Goal: Entertainment & Leisure: Consume media (video, audio)

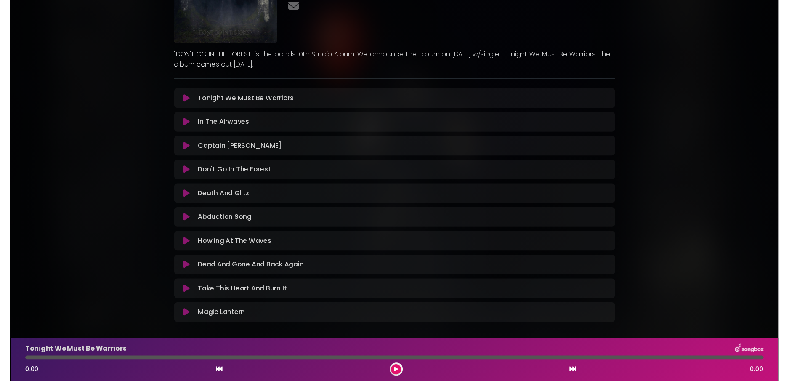
scroll to position [116, 0]
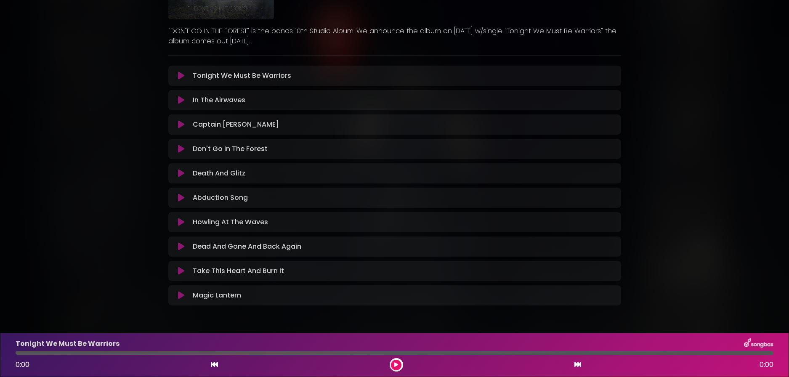
click at [176, 228] on div "Howling At The Waves Loading Track... Name" at bounding box center [394, 222] width 453 height 20
click at [181, 222] on icon at bounding box center [181, 222] width 6 height 8
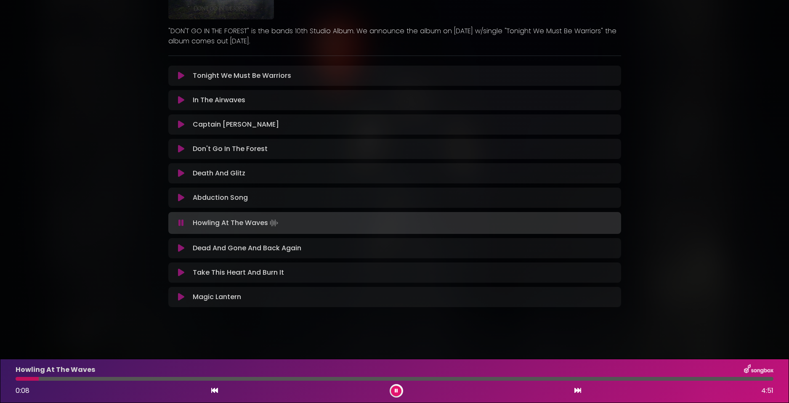
click at [98, 186] on div "AVATAR - DON'T GO IN THE FOREST - OUT [DATE] G&G" at bounding box center [394, 108] width 789 height 428
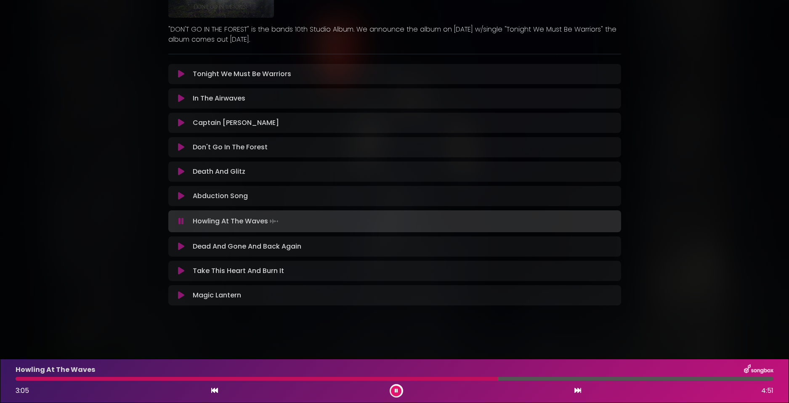
click at [182, 246] on icon at bounding box center [181, 246] width 6 height 8
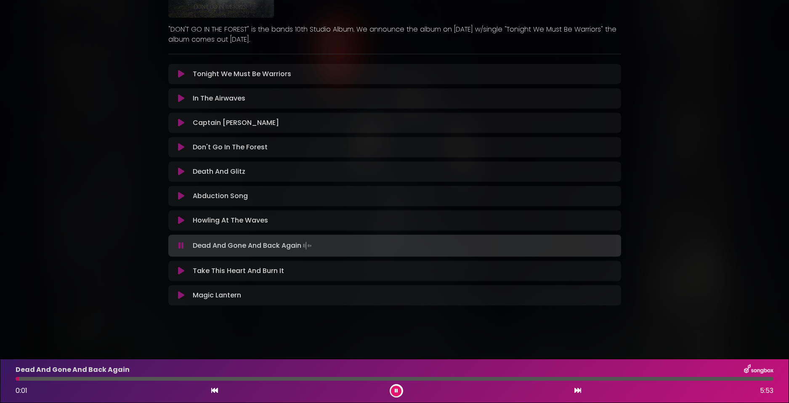
click at [183, 272] on icon at bounding box center [181, 271] width 6 height 8
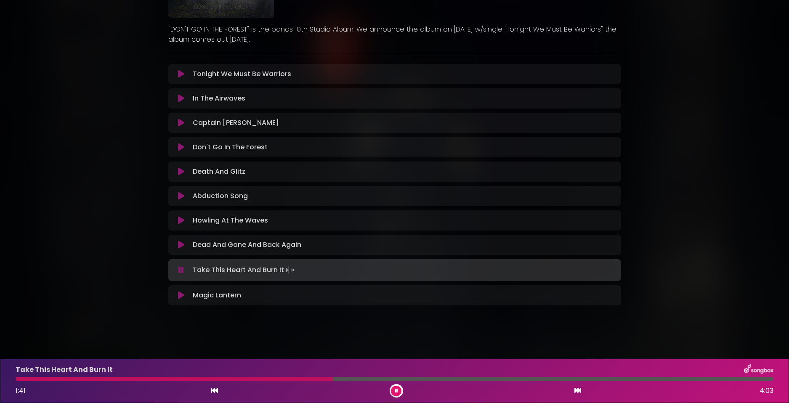
click at [181, 101] on icon at bounding box center [181, 98] width 6 height 8
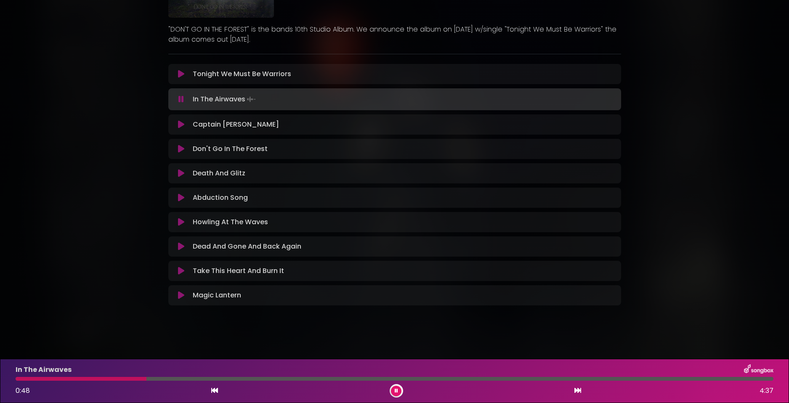
click at [378, 330] on div "AVATAR - DON'T GO IN THE FOREST - OUT [DATE] G&G ×" at bounding box center [394, 111] width 789 height 458
click at [183, 174] on icon at bounding box center [181, 173] width 6 height 8
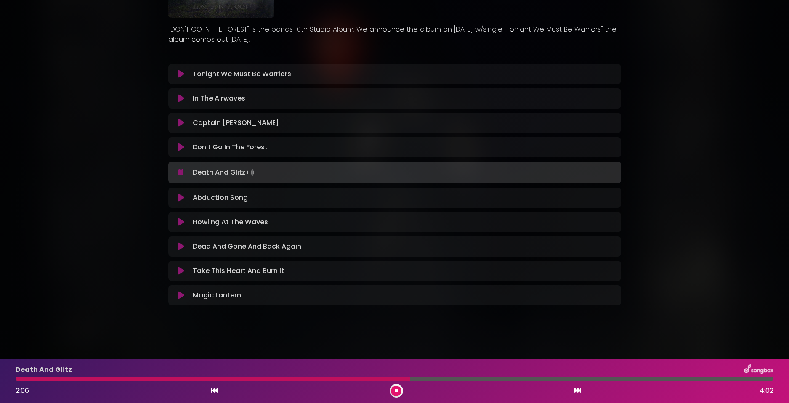
click at [400, 388] on button at bounding box center [396, 391] width 11 height 11
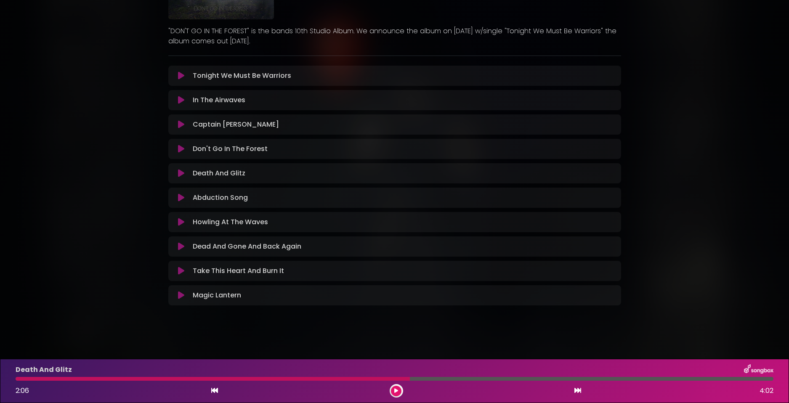
click at [599, 334] on div "AVATAR - DON'T GO IN THE FOREST - OUT [DATE] G&G ×" at bounding box center [394, 112] width 789 height 456
